Goal: Task Accomplishment & Management: Manage account settings

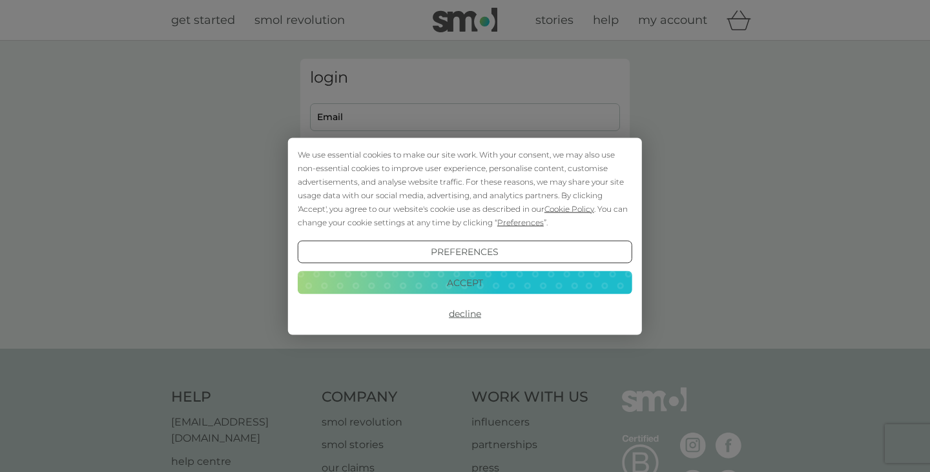
click at [435, 114] on div "We use essential cookies to make our site work. With your consent, we may also …" at bounding box center [465, 236] width 930 height 472
click at [465, 314] on button "Decline" at bounding box center [465, 313] width 334 height 23
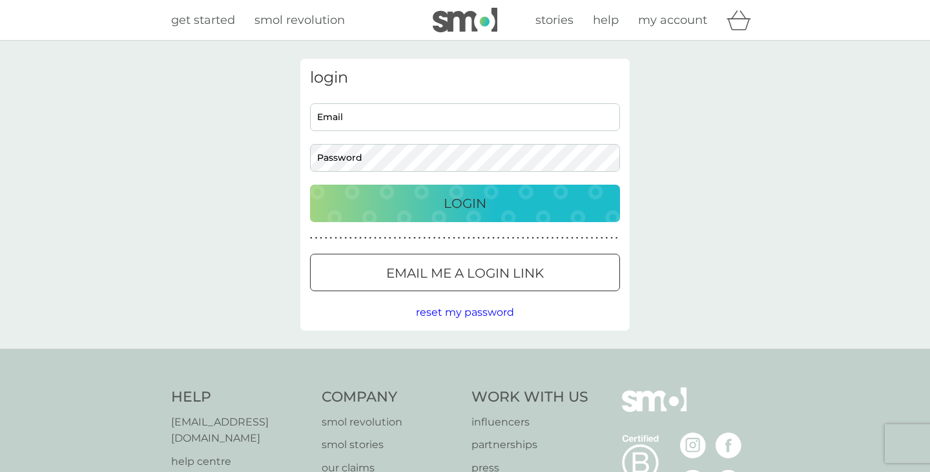
click at [360, 117] on input "Email" at bounding box center [465, 117] width 310 height 28
type input "acondie@me.com"
click at [478, 314] on span "reset my password" at bounding box center [465, 312] width 98 height 12
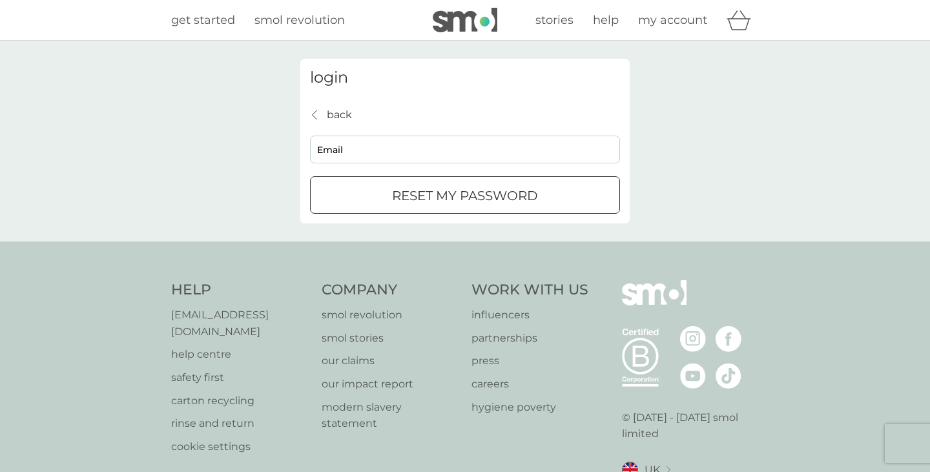
click at [336, 150] on input "Email" at bounding box center [465, 150] width 310 height 28
type input "acondie@me.com"
click at [427, 196] on p "reset my password" at bounding box center [465, 195] width 146 height 21
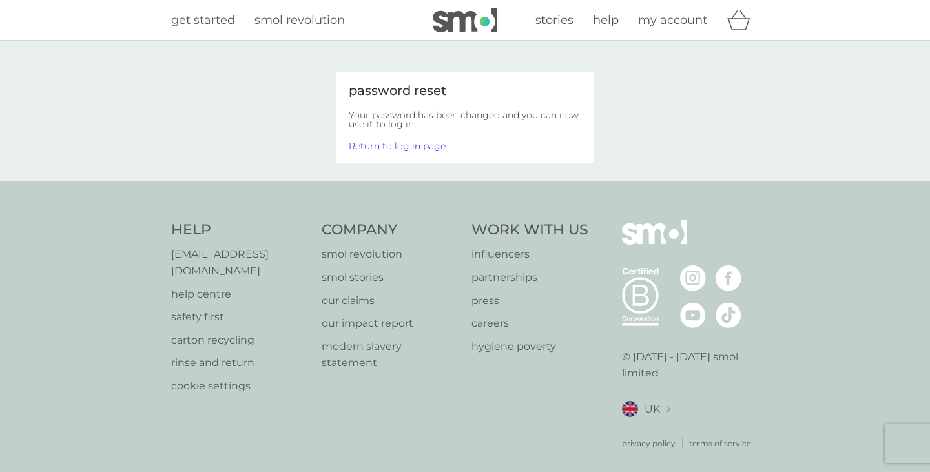
click at [433, 145] on link "Return to log in page." at bounding box center [398, 146] width 99 height 12
